Goal: Navigation & Orientation: Find specific page/section

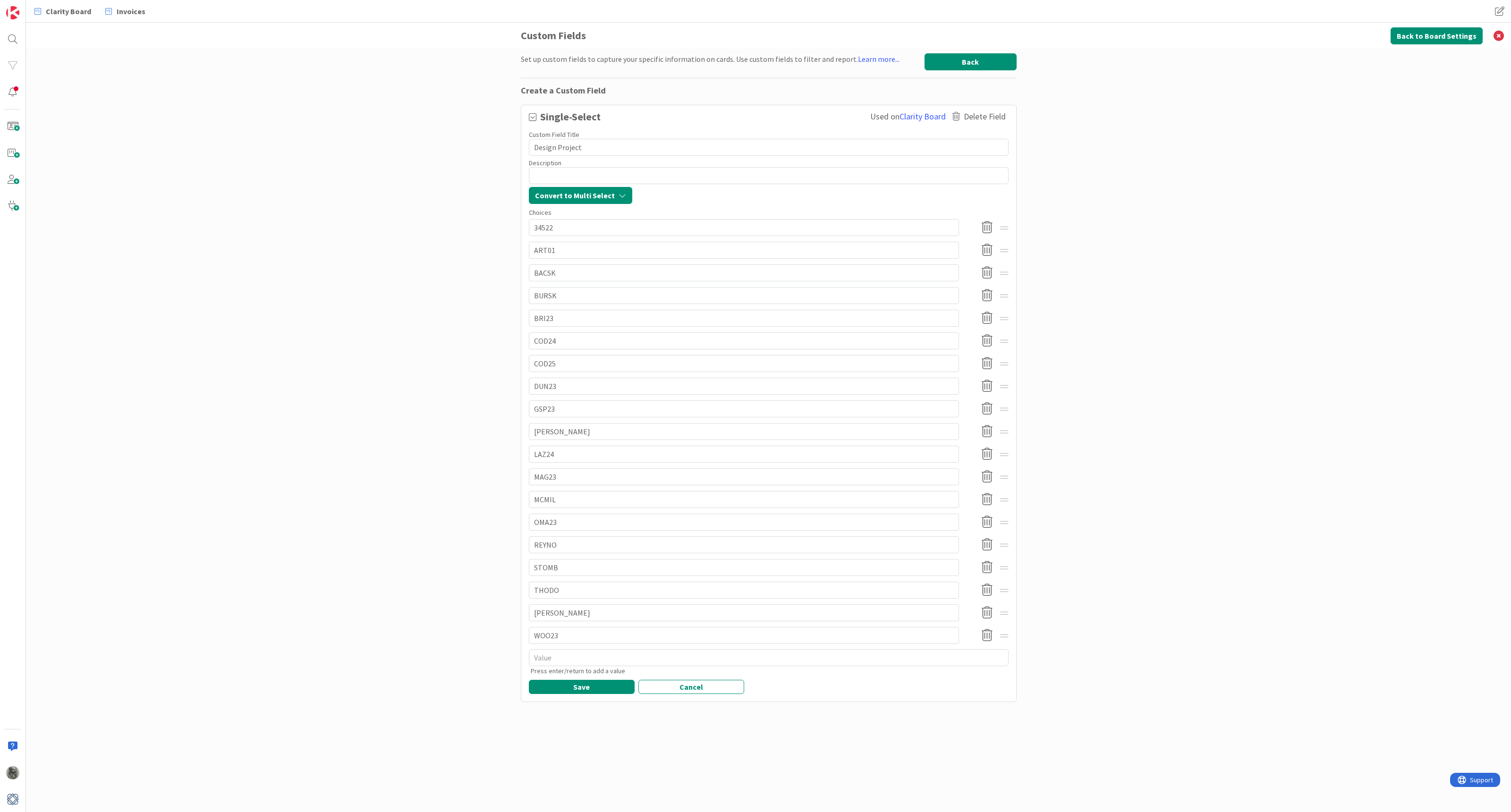
click at [970, 59] on button "Back" at bounding box center [970, 61] width 92 height 17
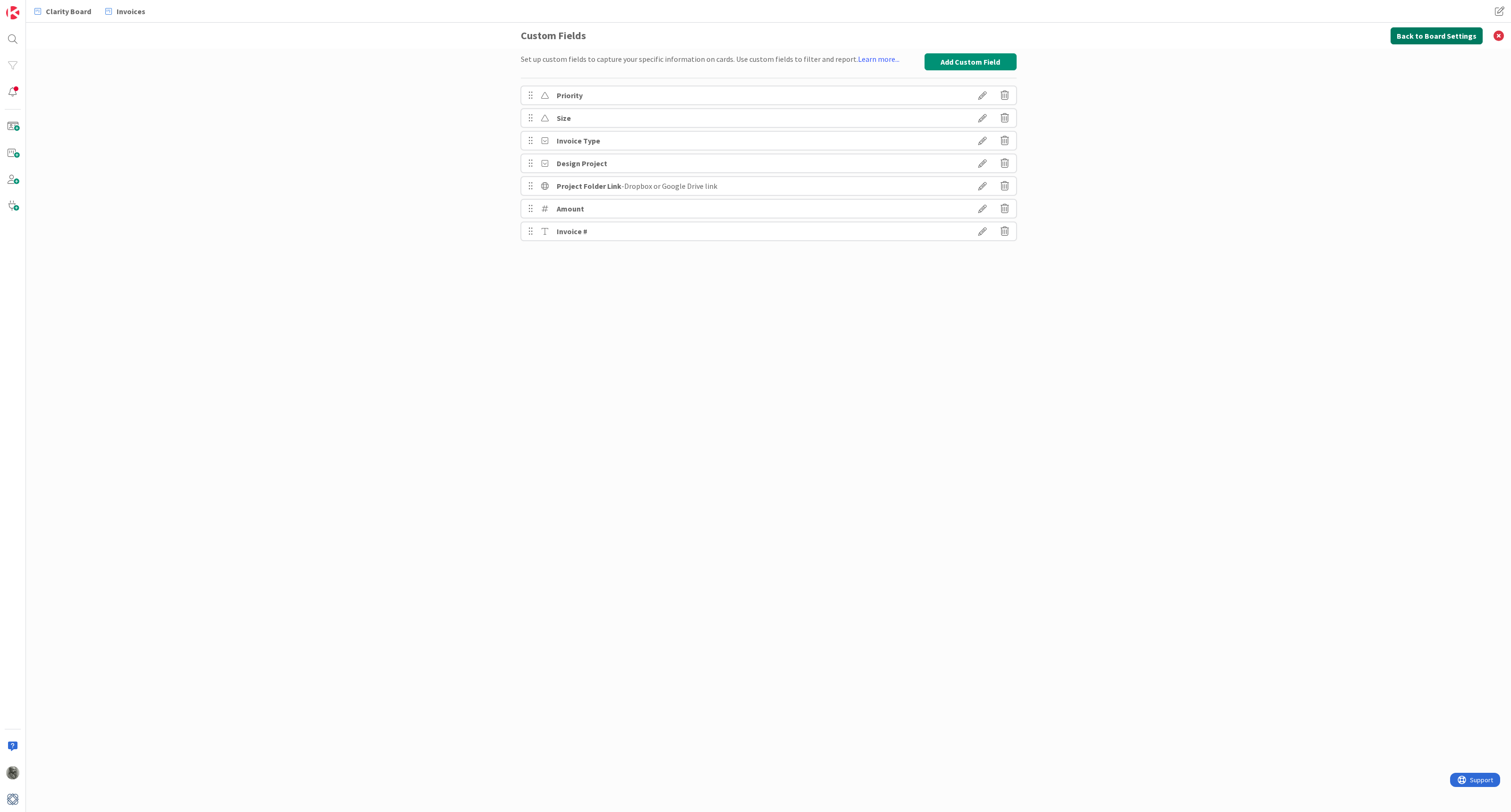
click at [1438, 30] on button "Back to Board Settings" at bounding box center [1437, 36] width 92 height 17
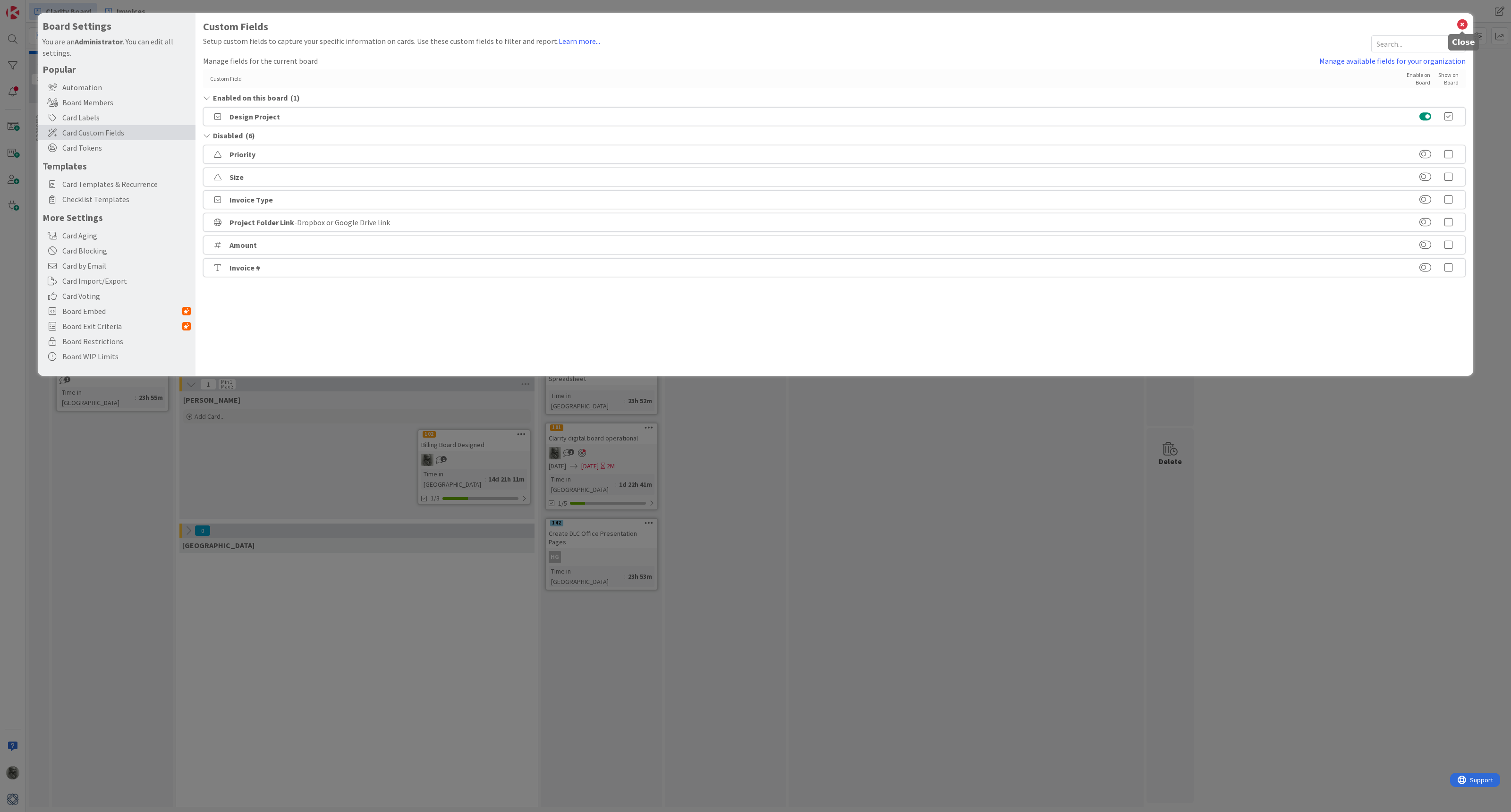
click at [1463, 24] on icon at bounding box center [1463, 24] width 12 height 13
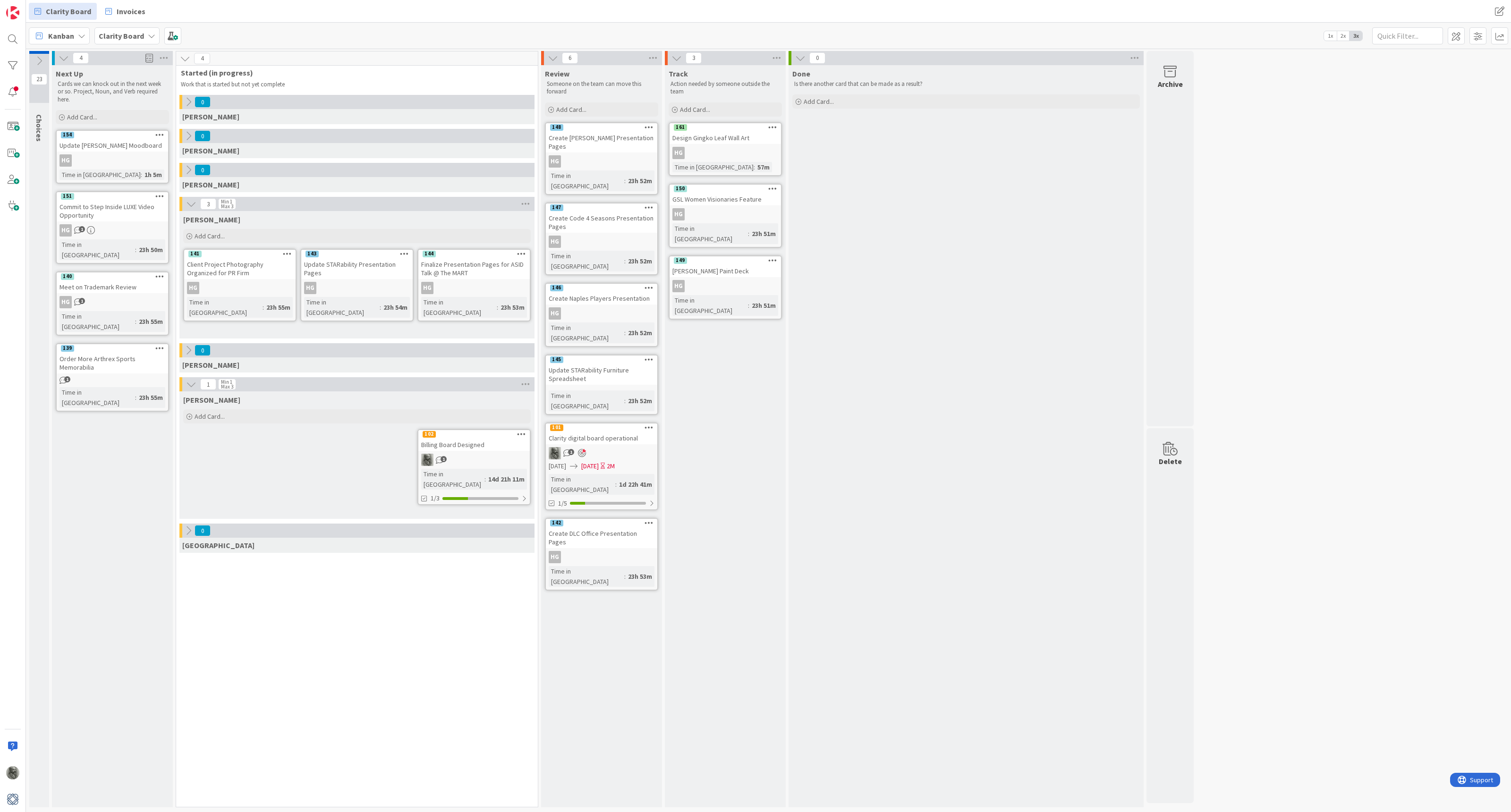
click at [692, 151] on div "HG" at bounding box center [725, 153] width 111 height 12
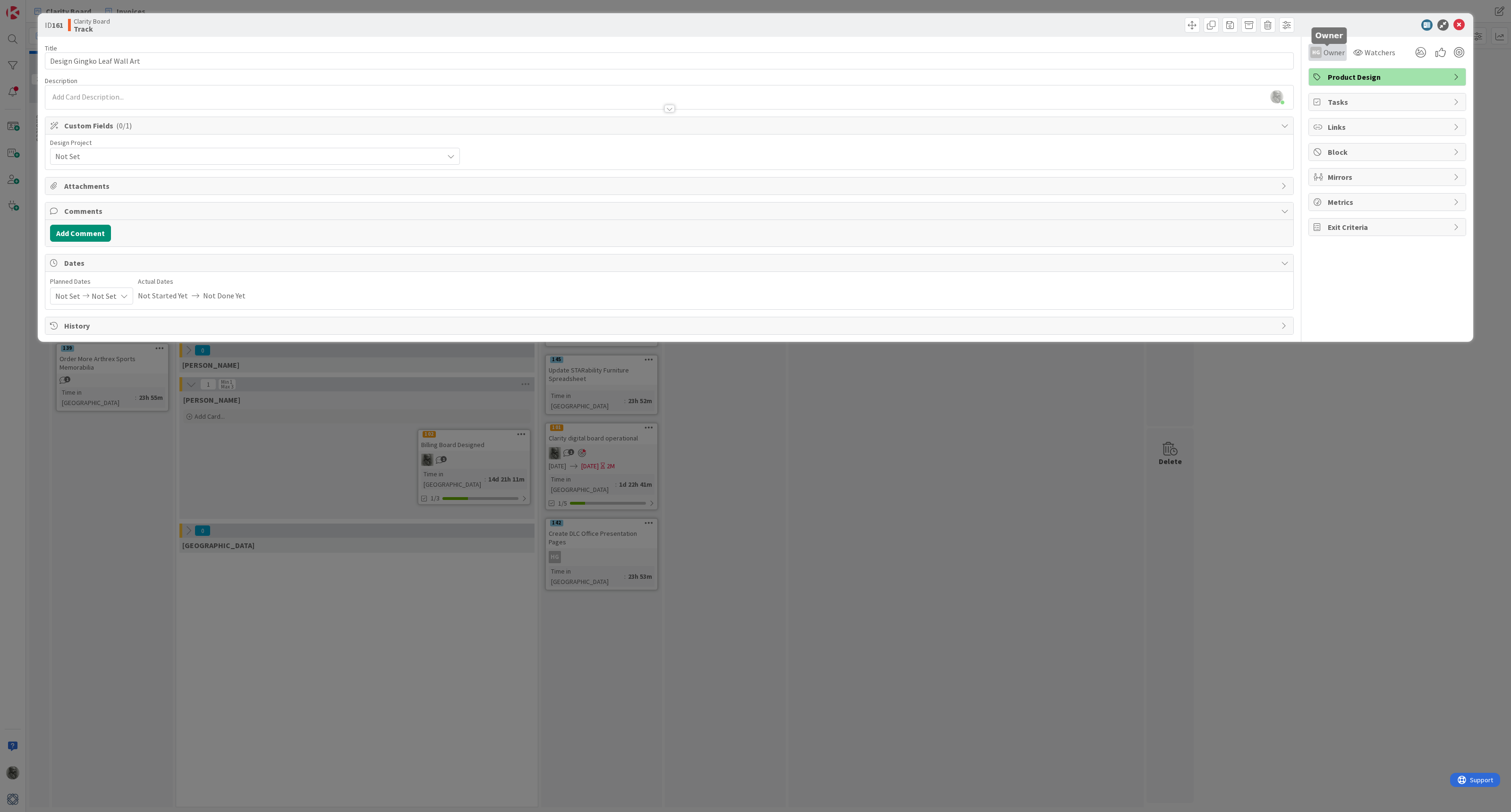
click at [1334, 57] on span "Owner" at bounding box center [1334, 52] width 21 height 11
click at [1460, 23] on icon at bounding box center [1459, 25] width 11 height 11
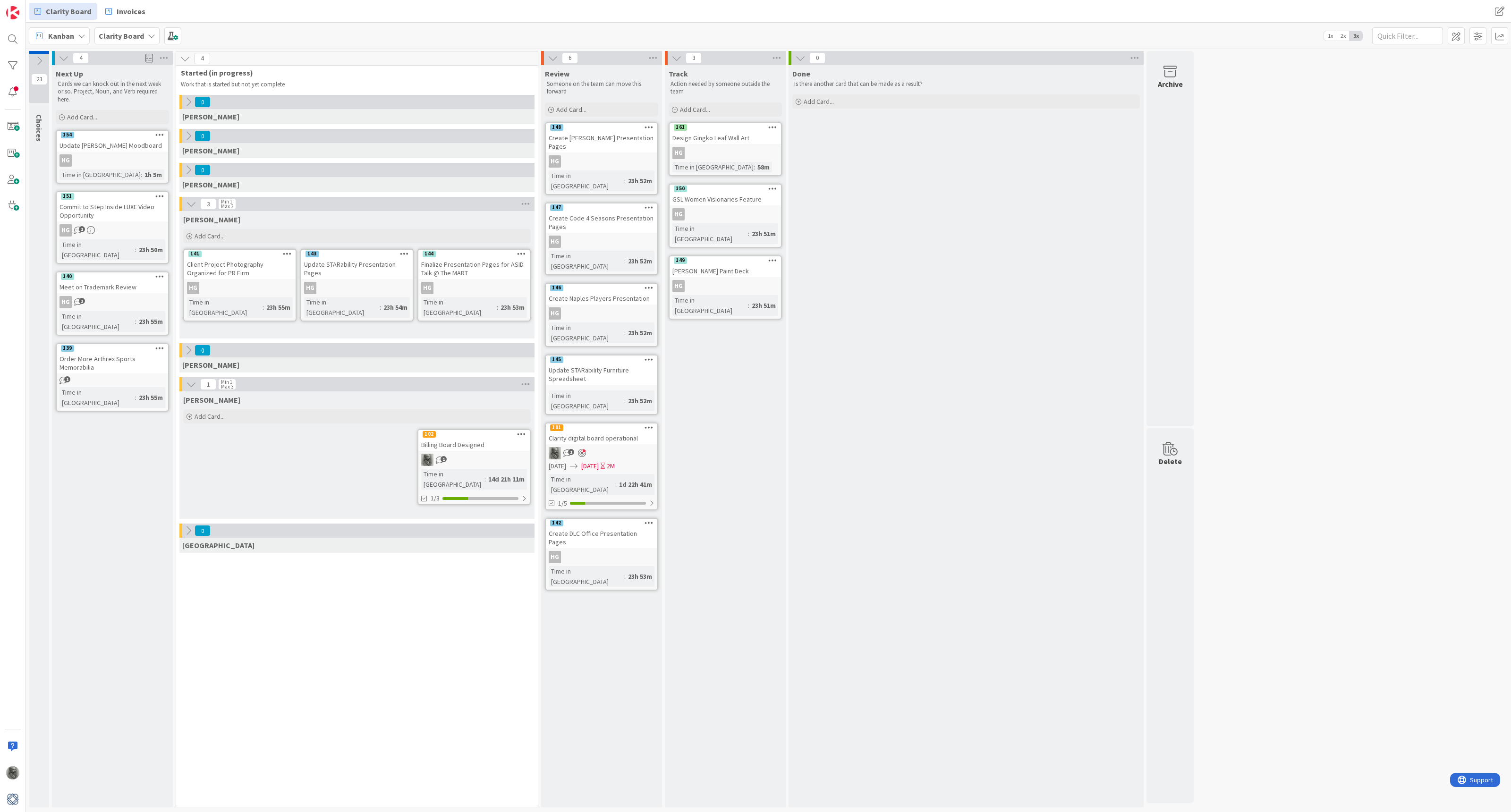
click at [38, 61] on icon at bounding box center [39, 61] width 11 height 11
